Goal: Information Seeking & Learning: Learn about a topic

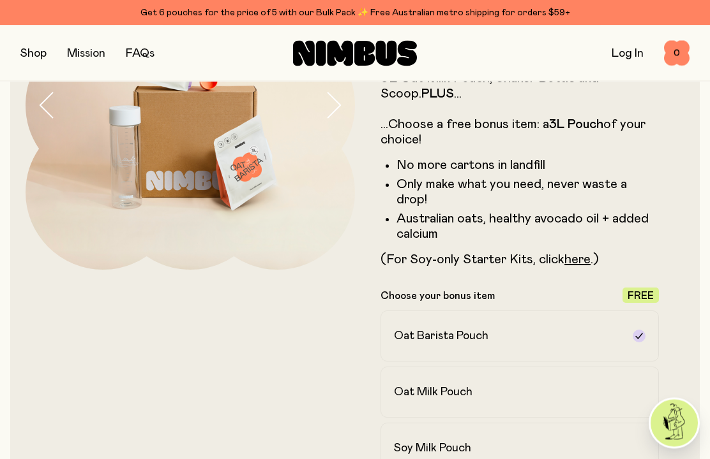
scroll to position [167, 0]
click at [587, 253] on link "here" at bounding box center [577, 259] width 26 height 13
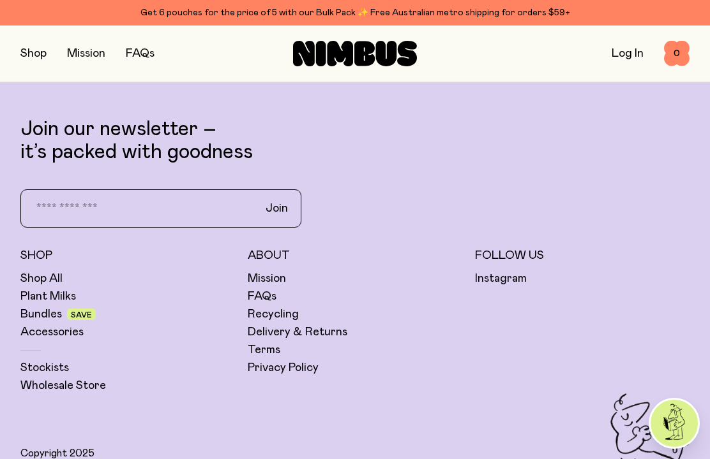
scroll to position [4066, 0]
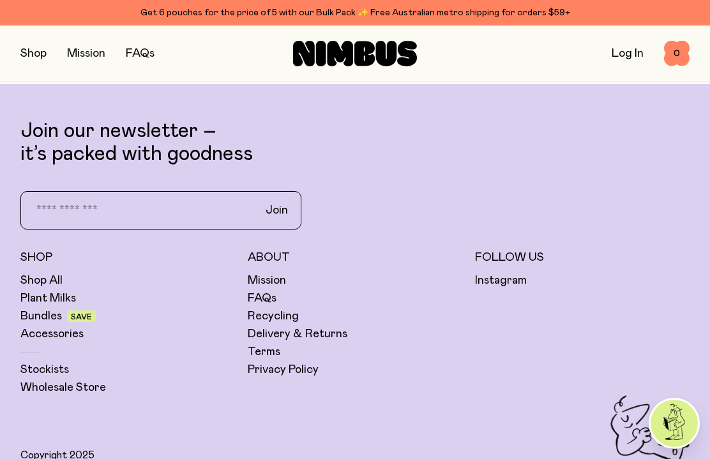
click at [43, 309] on link "Bundles" at bounding box center [40, 316] width 41 height 15
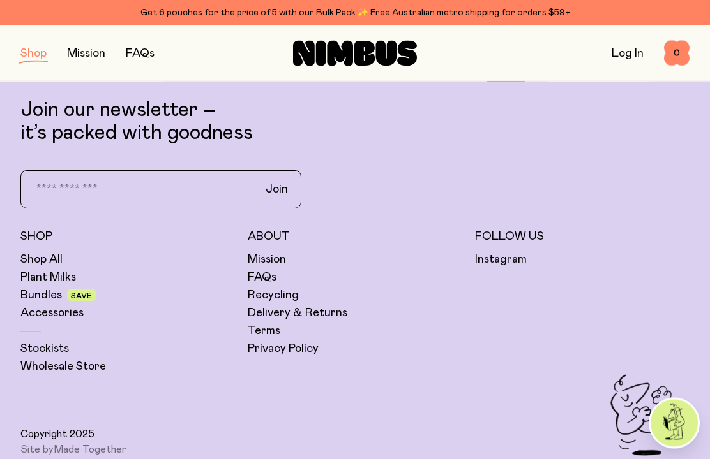
scroll to position [993, 0]
click at [269, 274] on link "FAQs" at bounding box center [262, 277] width 29 height 15
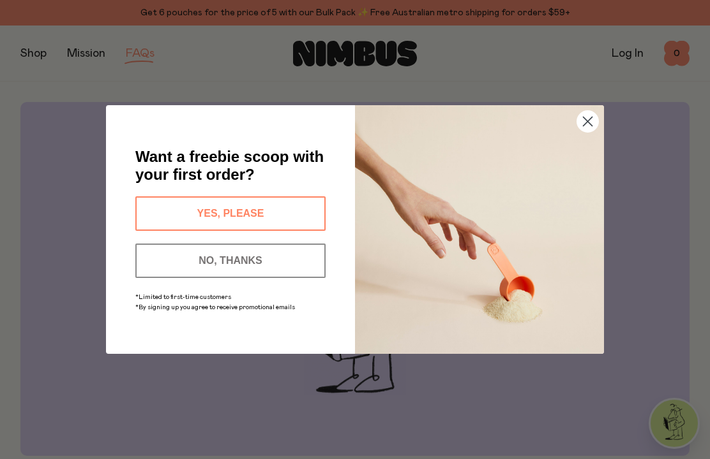
click at [583, 119] on circle "Close dialog" at bounding box center [587, 121] width 21 height 21
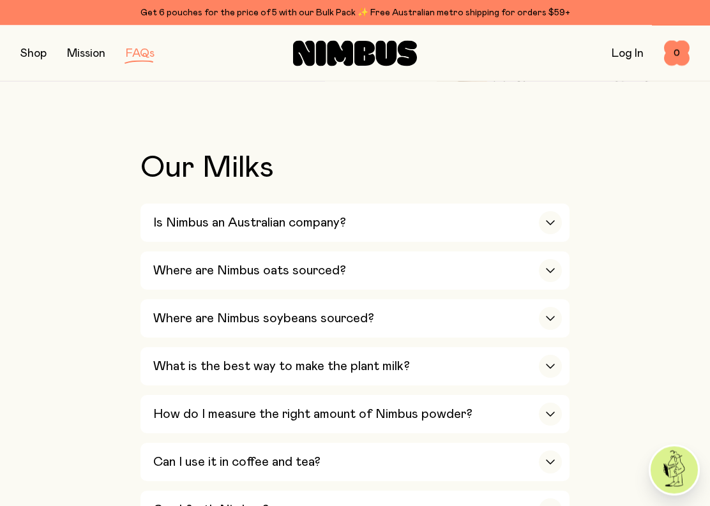
scroll to position [375, 0]
click at [551, 217] on div "button" at bounding box center [550, 222] width 23 height 23
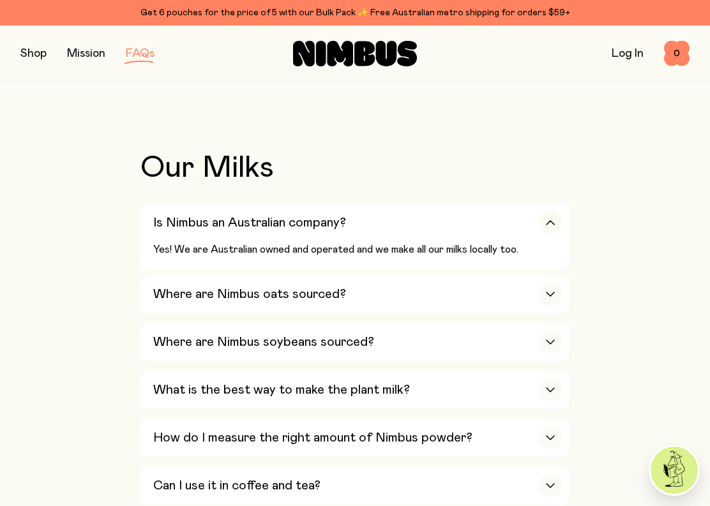
click at [552, 331] on div "button" at bounding box center [550, 342] width 23 height 23
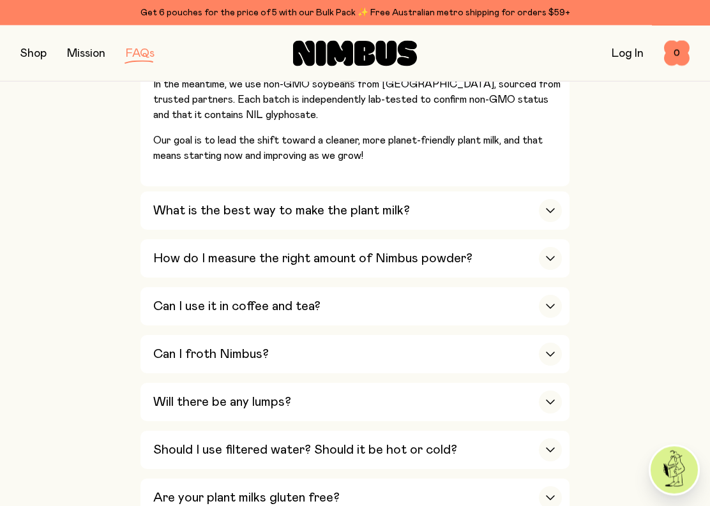
scroll to position [708, 0]
click at [556, 199] on div "button" at bounding box center [550, 210] width 23 height 23
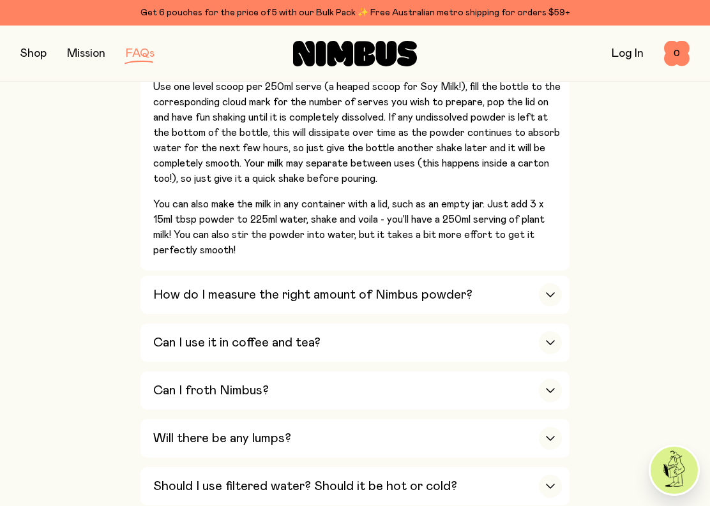
scroll to position [726, 0]
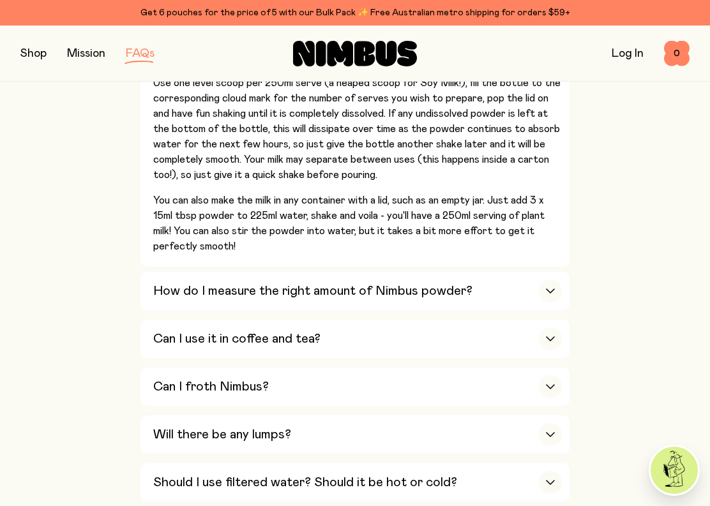
click at [556, 279] on div "button" at bounding box center [550, 290] width 23 height 23
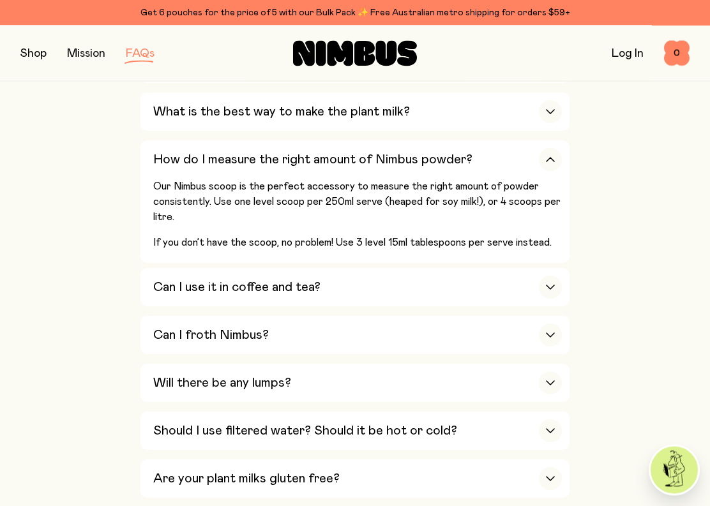
scroll to position [630, 0]
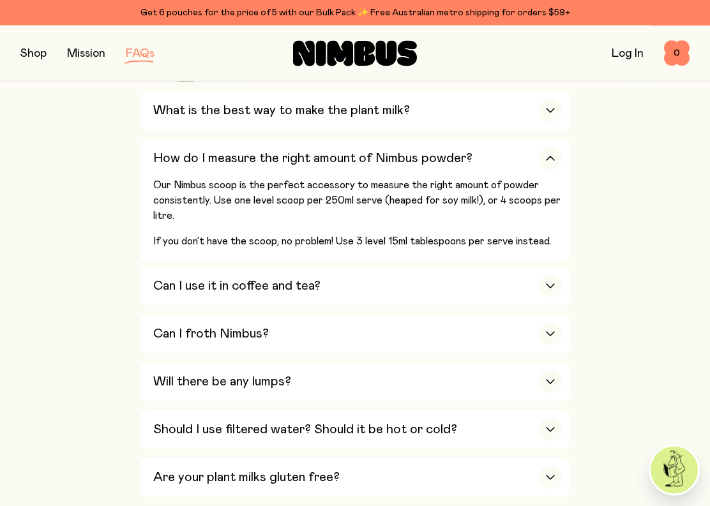
click at [554, 284] on icon "button" at bounding box center [550, 286] width 10 height 5
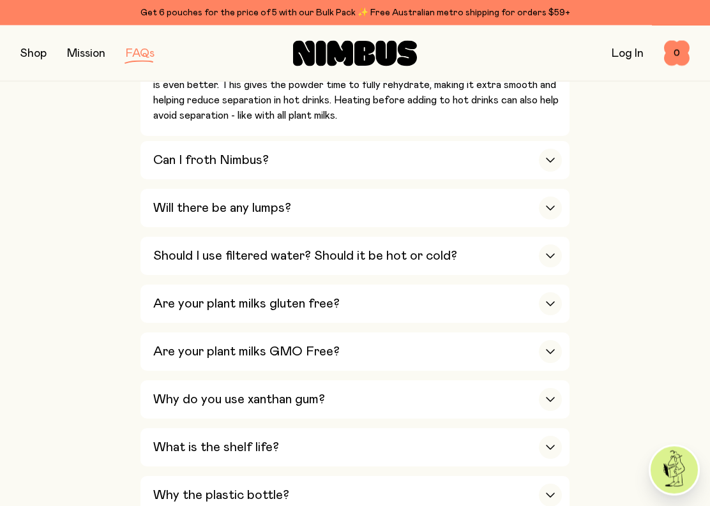
scroll to position [958, 0]
click at [552, 157] on icon "button" at bounding box center [550, 159] width 10 height 5
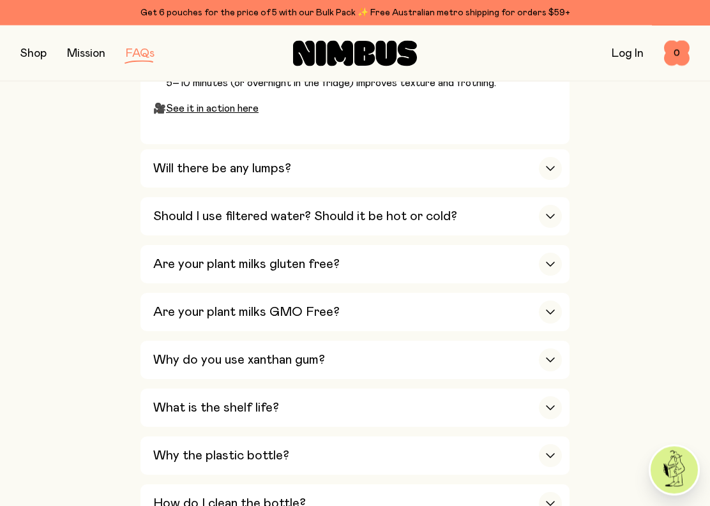
scroll to position [1120, 0]
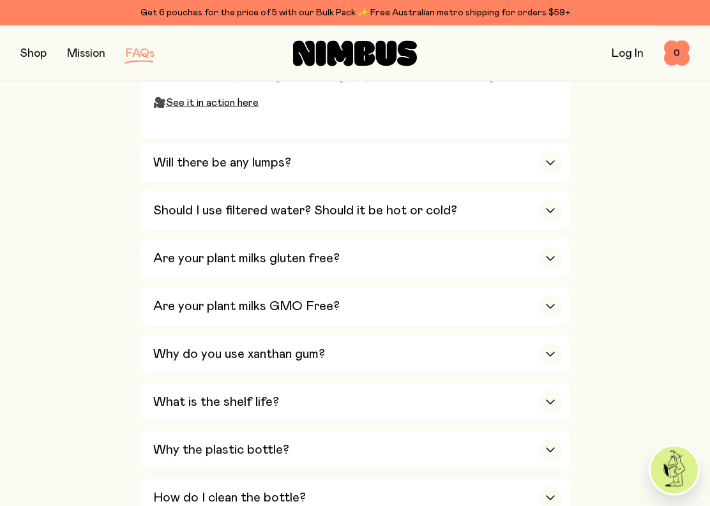
click at [547, 200] on div "button" at bounding box center [550, 211] width 23 height 23
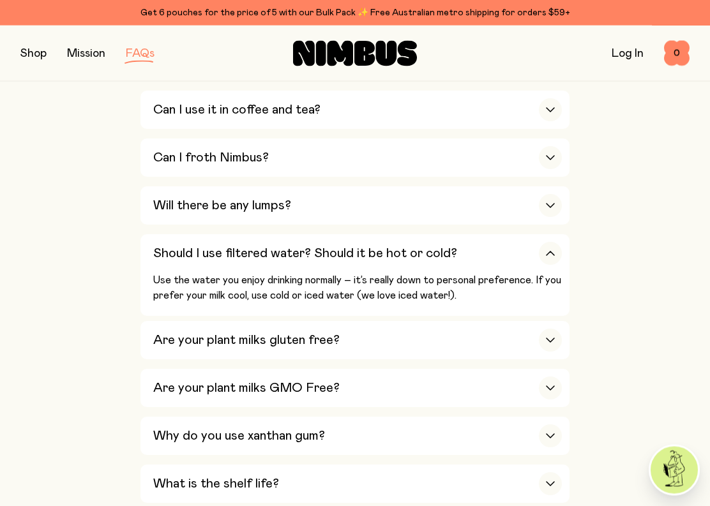
scroll to position [729, 0]
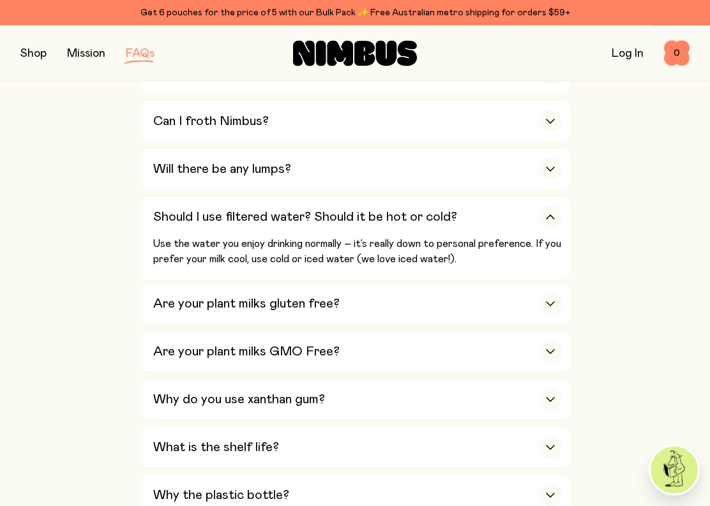
click at [549, 302] on icon "button" at bounding box center [550, 304] width 10 height 5
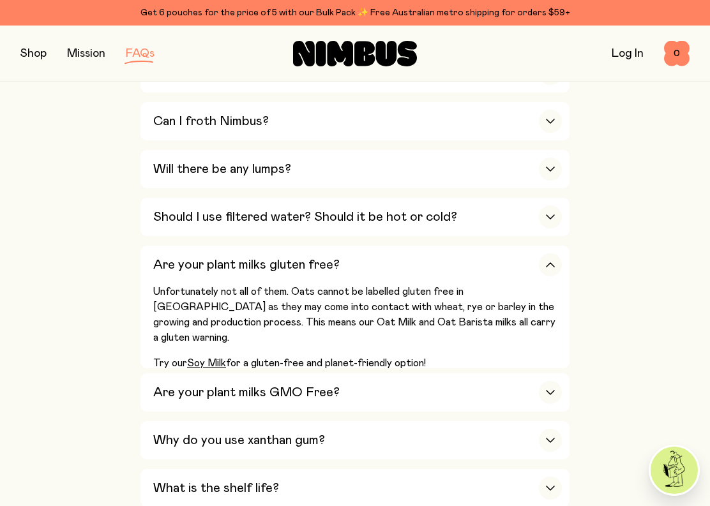
click at [553, 390] on icon "button" at bounding box center [550, 392] width 10 height 5
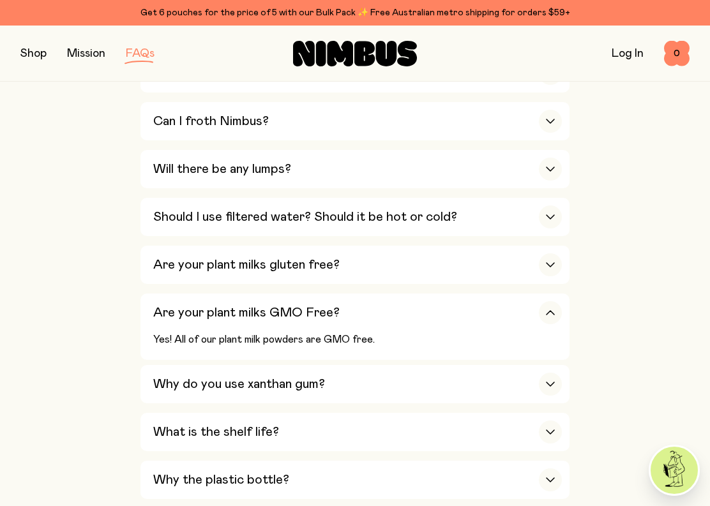
click at [555, 373] on div "button" at bounding box center [550, 384] width 23 height 23
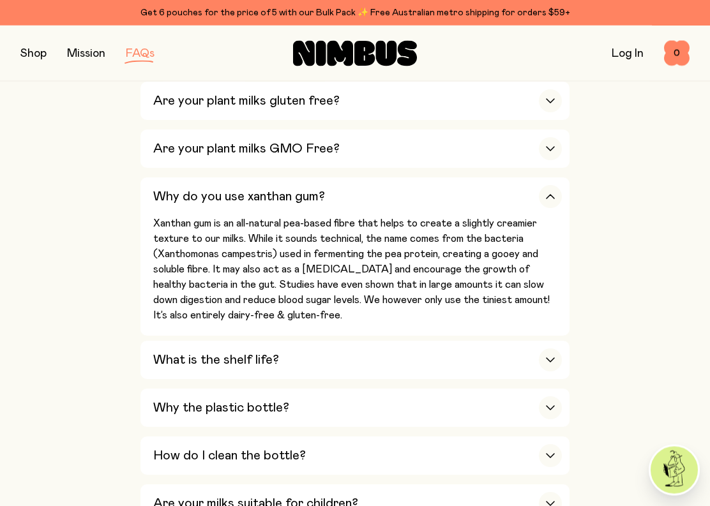
scroll to position [930, 0]
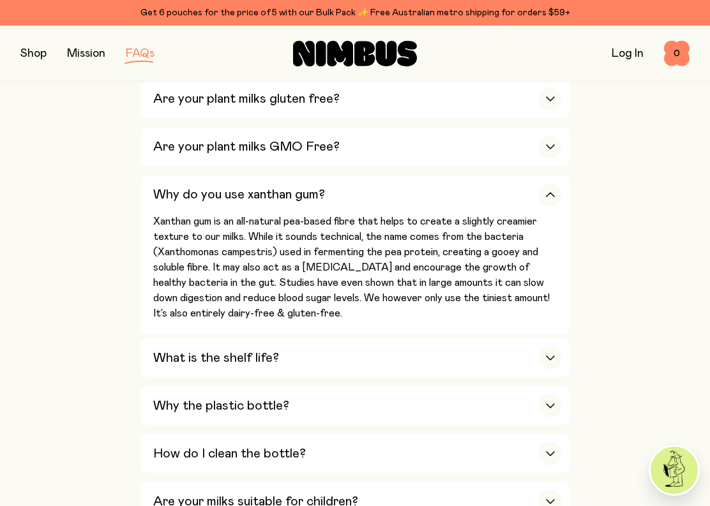
click at [558, 394] on div "button" at bounding box center [550, 405] width 23 height 23
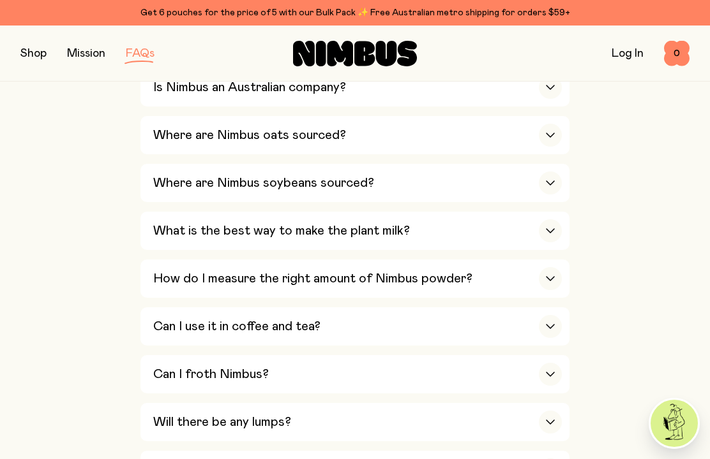
scroll to position [503, 0]
